Goal: Task Accomplishment & Management: Manage account settings

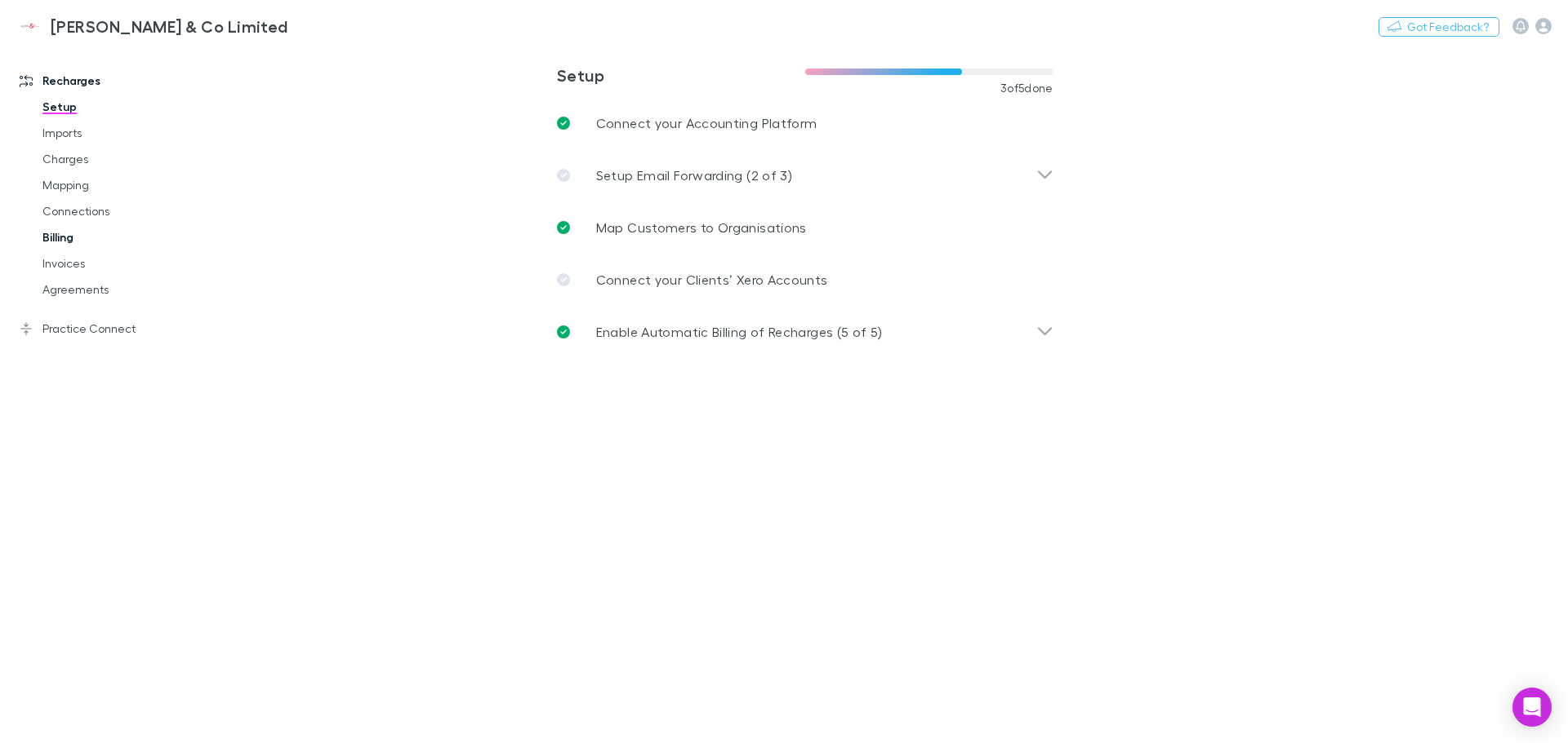
click at [64, 241] on link "Billing" at bounding box center [123, 237] width 194 height 26
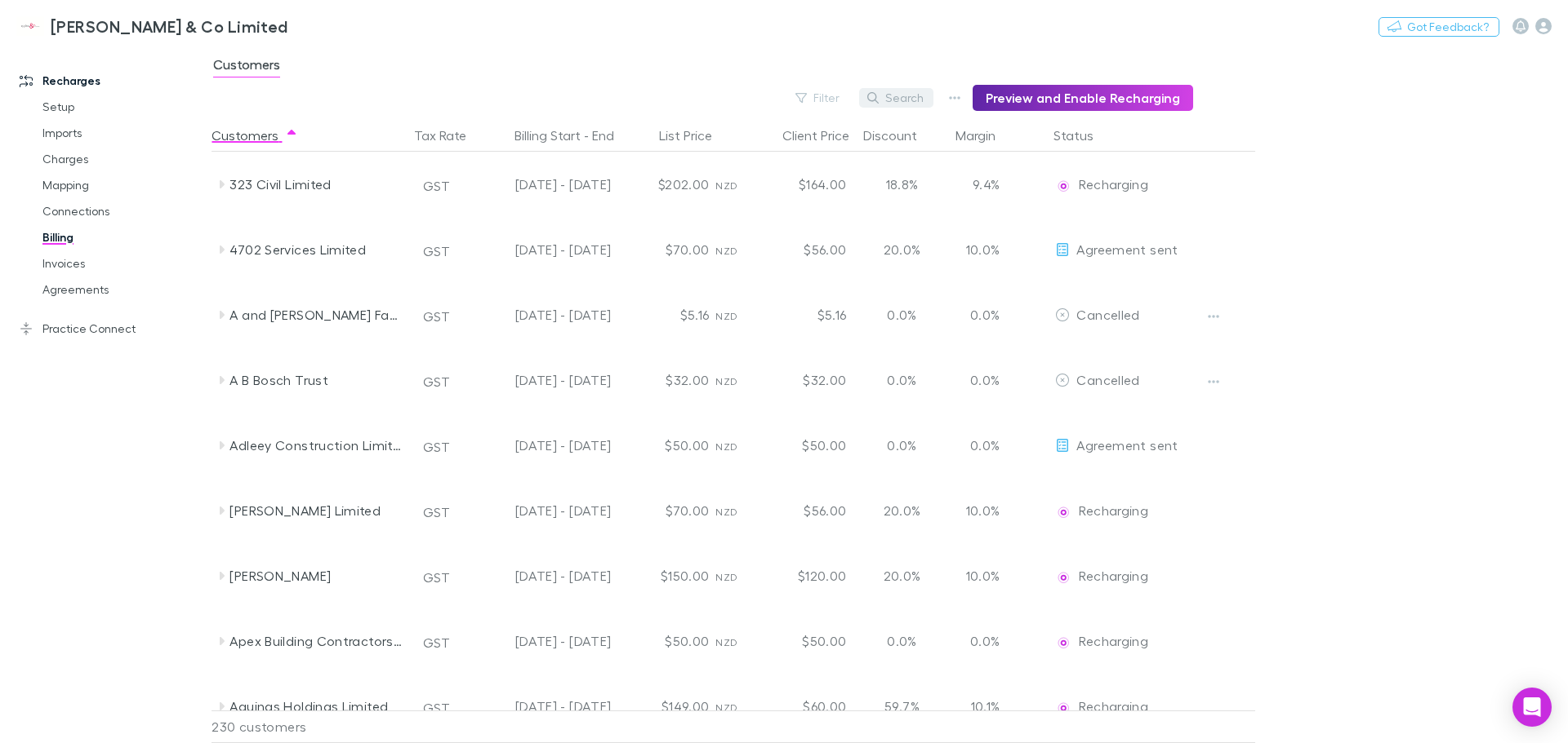
click at [891, 88] on button "Search" at bounding box center [896, 97] width 74 height 19
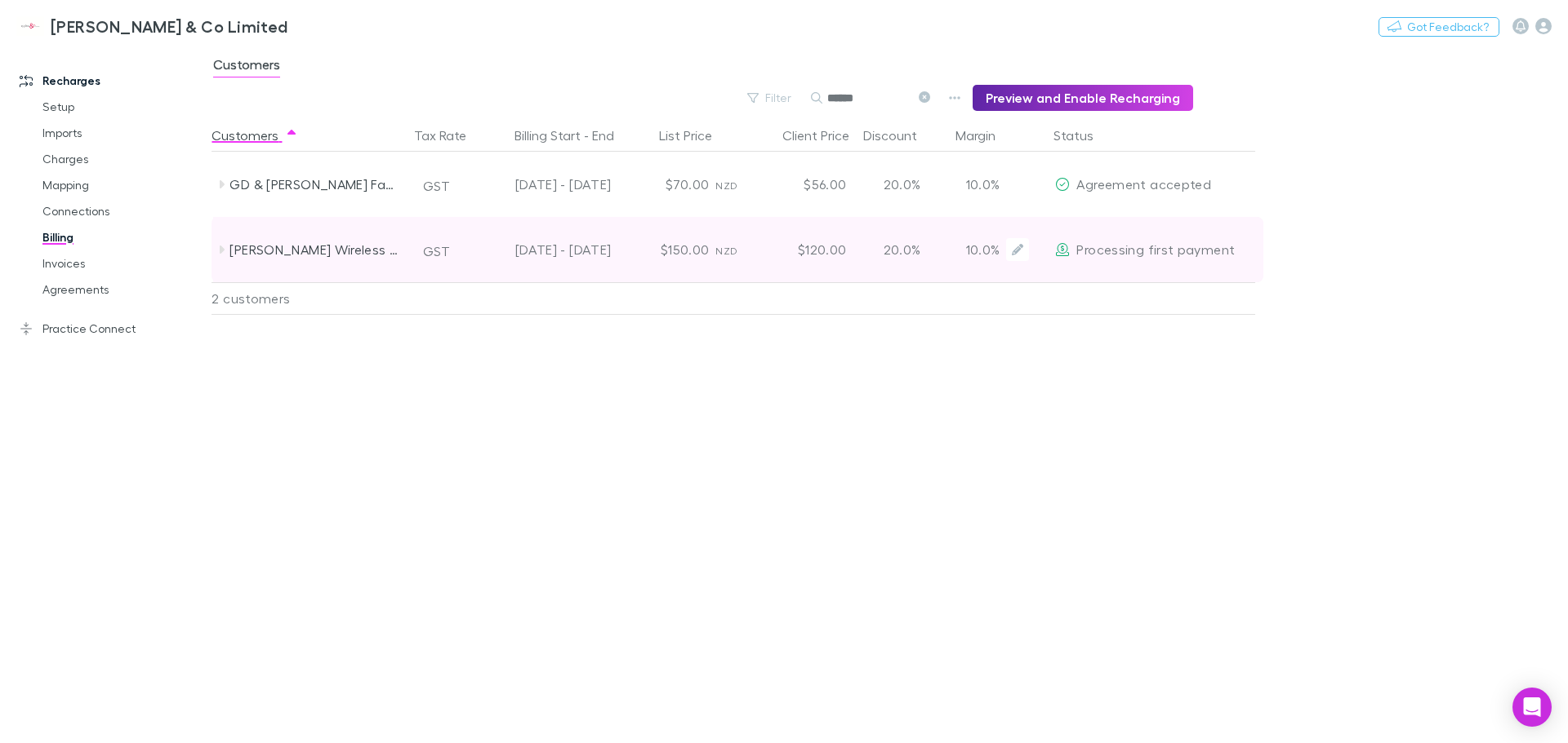
type input "******"
click at [710, 248] on div "$150.00" at bounding box center [665, 250] width 98 height 66
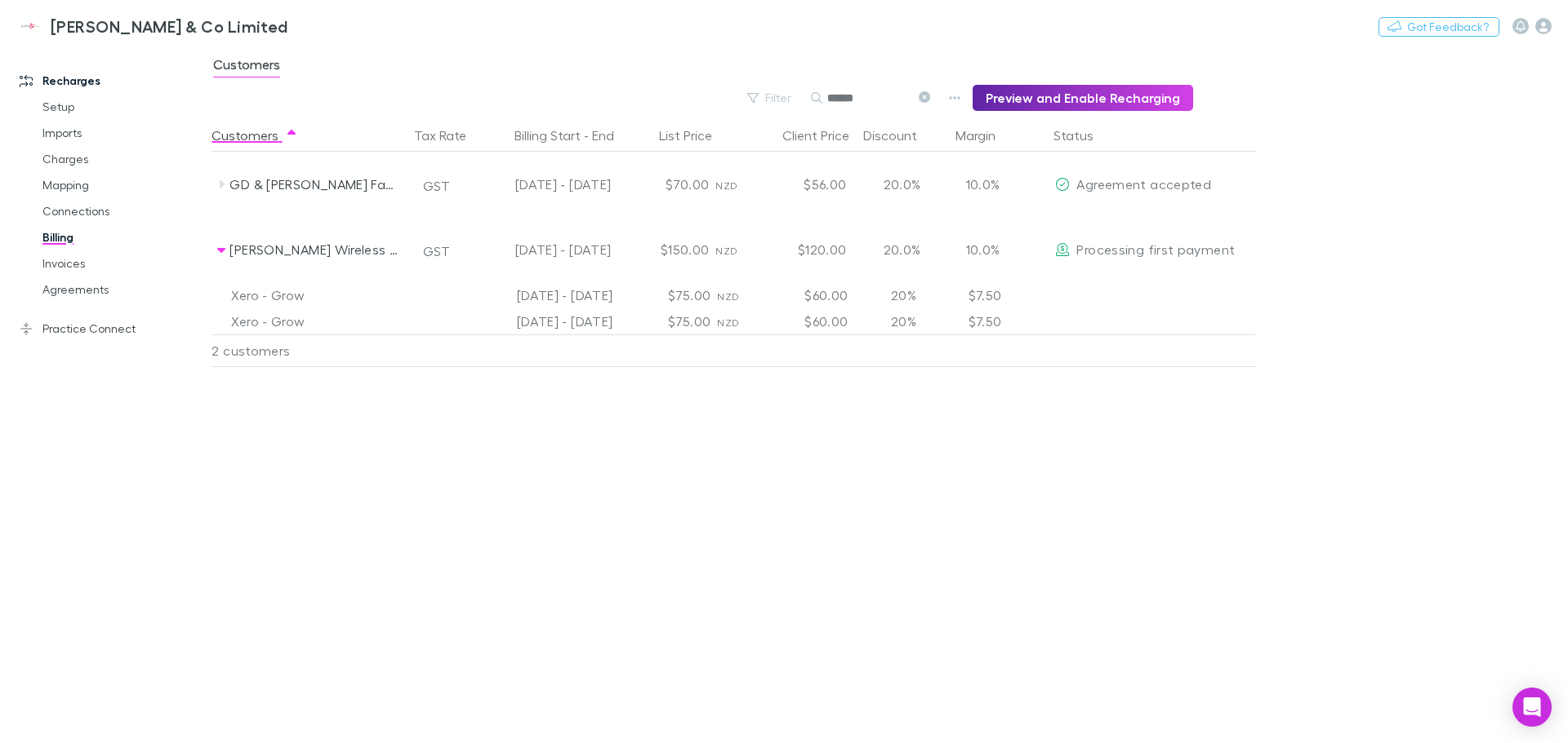
click at [689, 551] on div "Customers Tax Rate Billing Start - End List Price Client Price Discount Margin …" at bounding box center [772, 430] width 1123 height 624
click at [61, 157] on link "Charges" at bounding box center [123, 158] width 194 height 26
